Goal: Browse casually

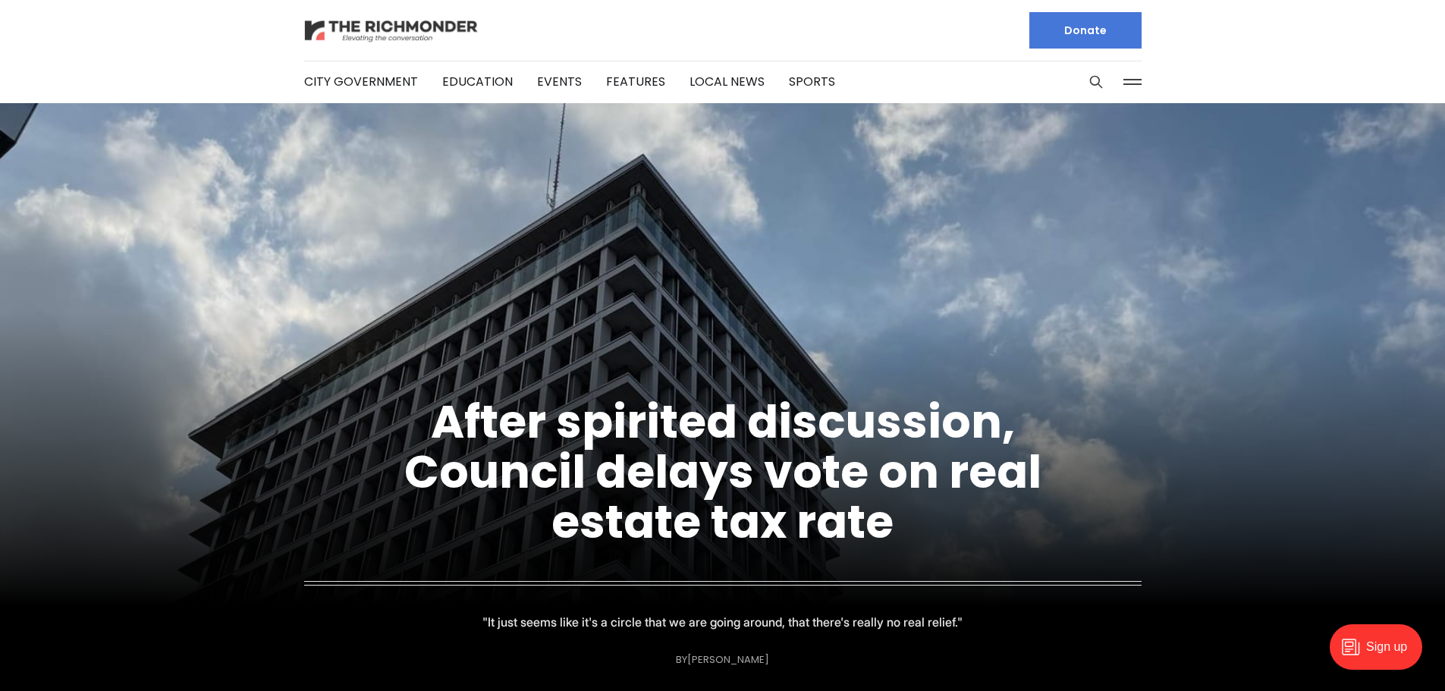
click at [375, 20] on img at bounding box center [391, 30] width 174 height 27
click at [361, 36] on img at bounding box center [391, 30] width 174 height 27
